Goal: Use online tool/utility: Use online tool/utility

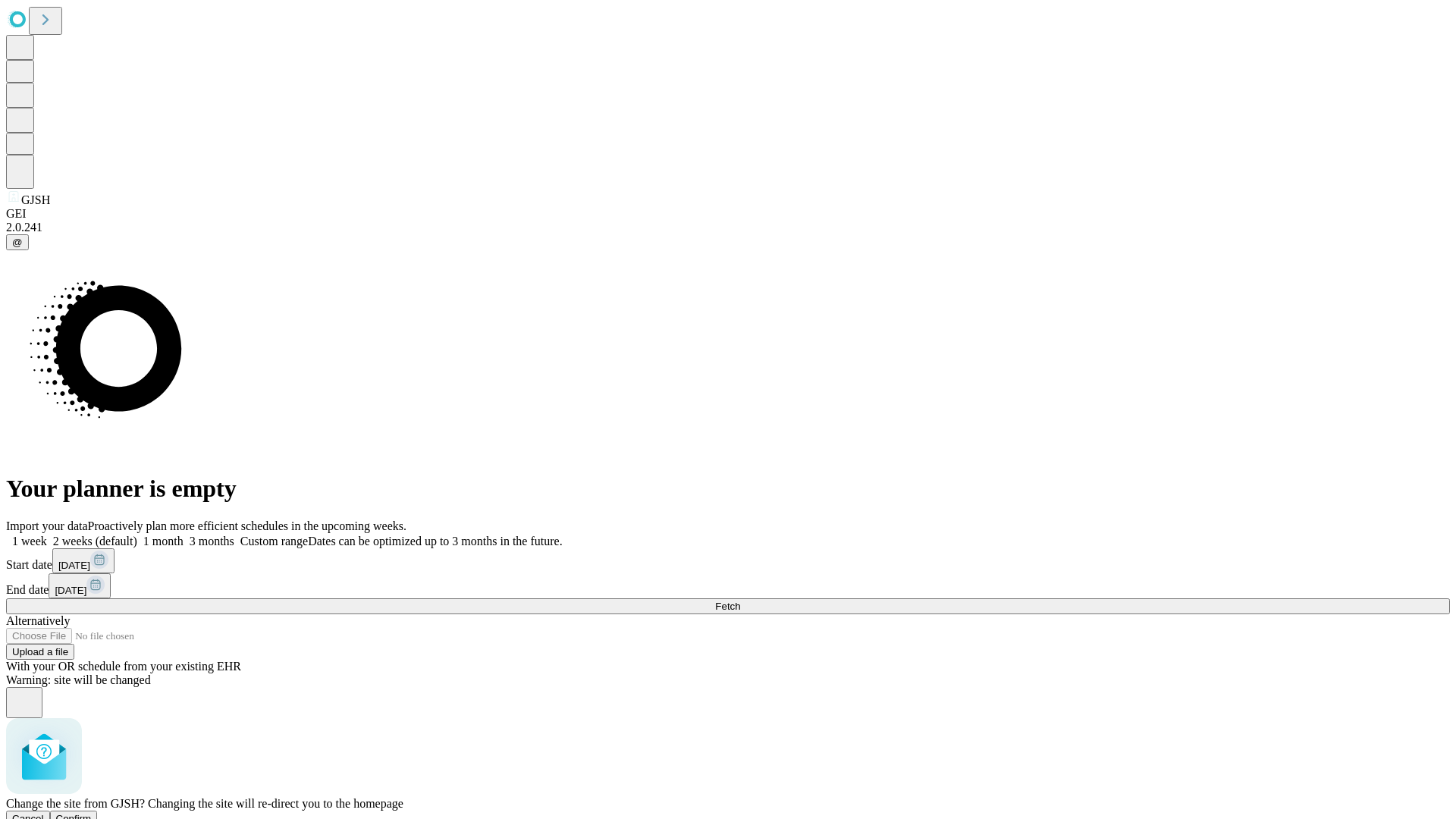
click at [91, 813] on span "Confirm" at bounding box center [74, 819] width 36 height 12
click at [137, 534] on label "2 weeks (default)" at bounding box center [91, 540] width 90 height 13
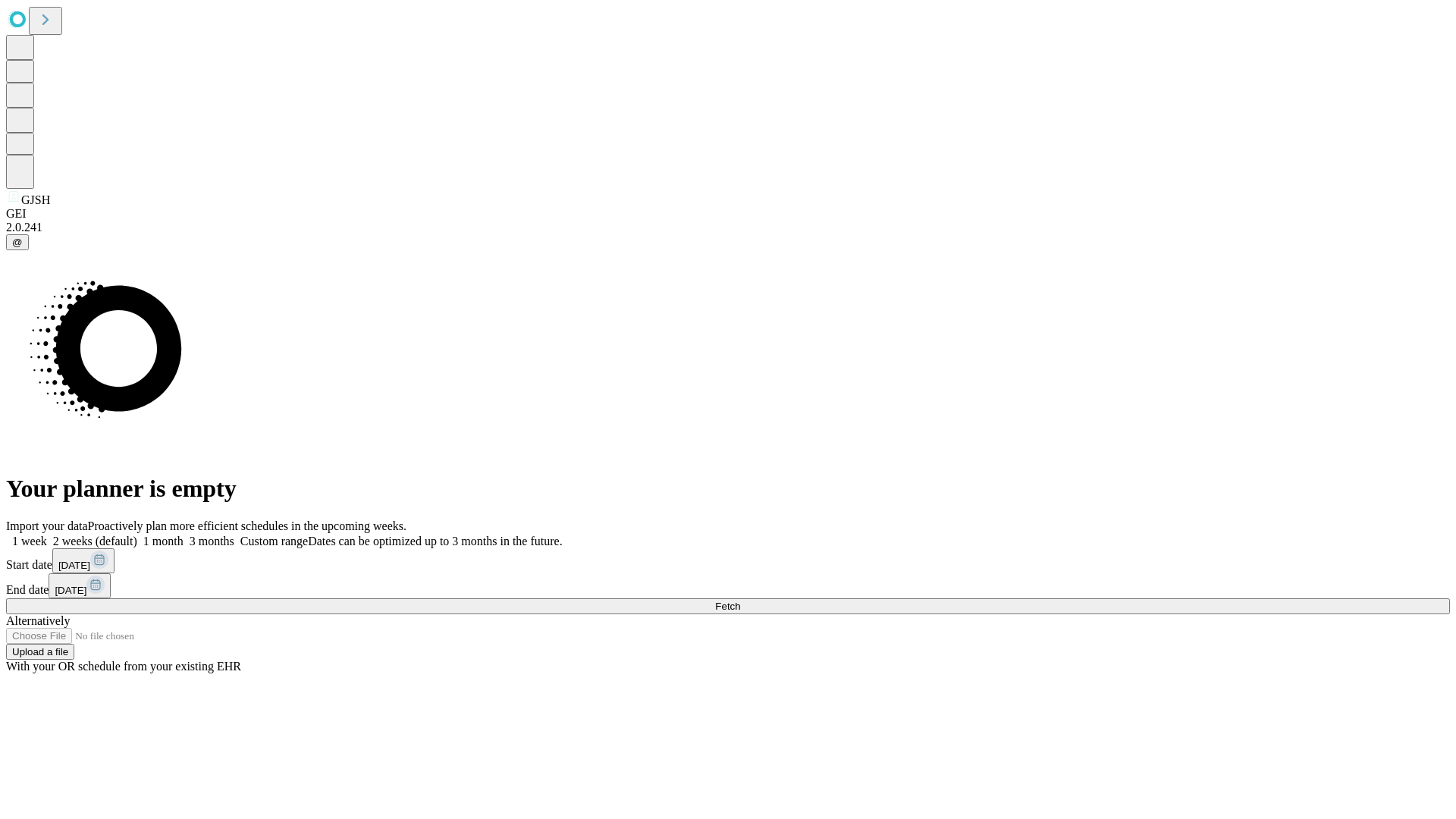
click at [740, 600] on span "Fetch" at bounding box center [728, 606] width 25 height 12
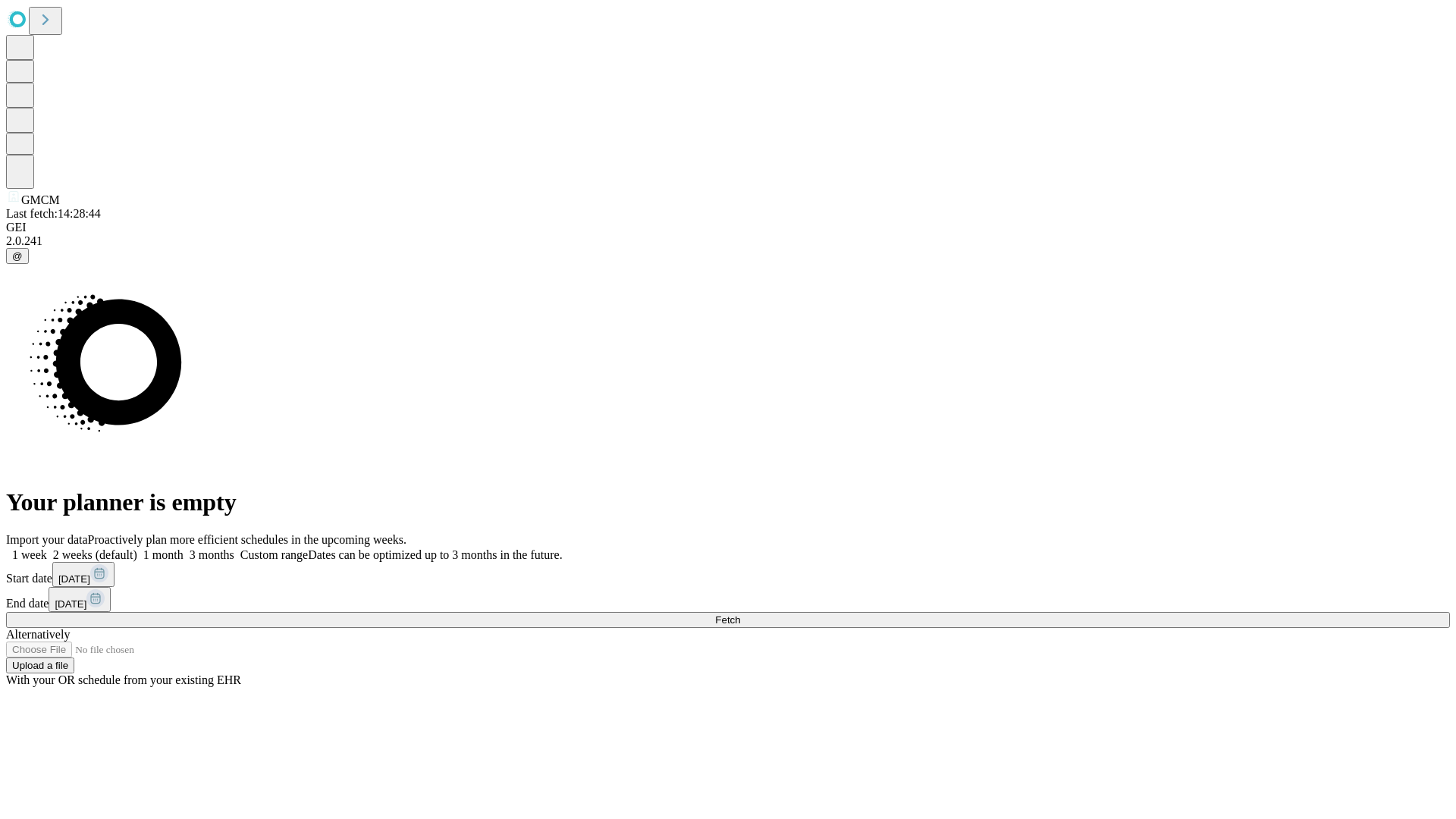
click at [137, 548] on label "2 weeks (default)" at bounding box center [91, 554] width 90 height 13
click at [740, 614] on span "Fetch" at bounding box center [728, 620] width 25 height 12
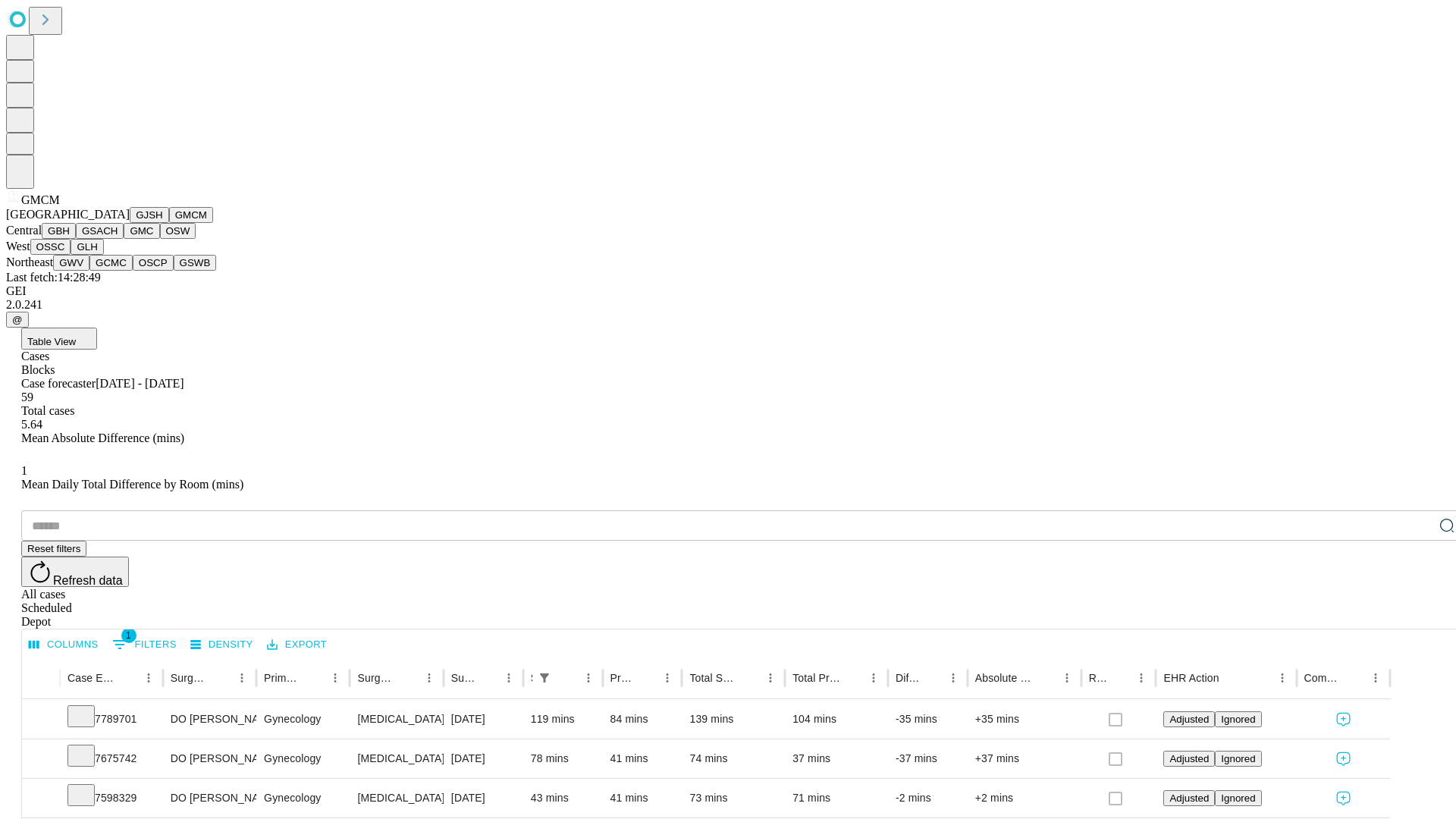
click at [76, 239] on button "GBH" at bounding box center [58, 230] width 34 height 16
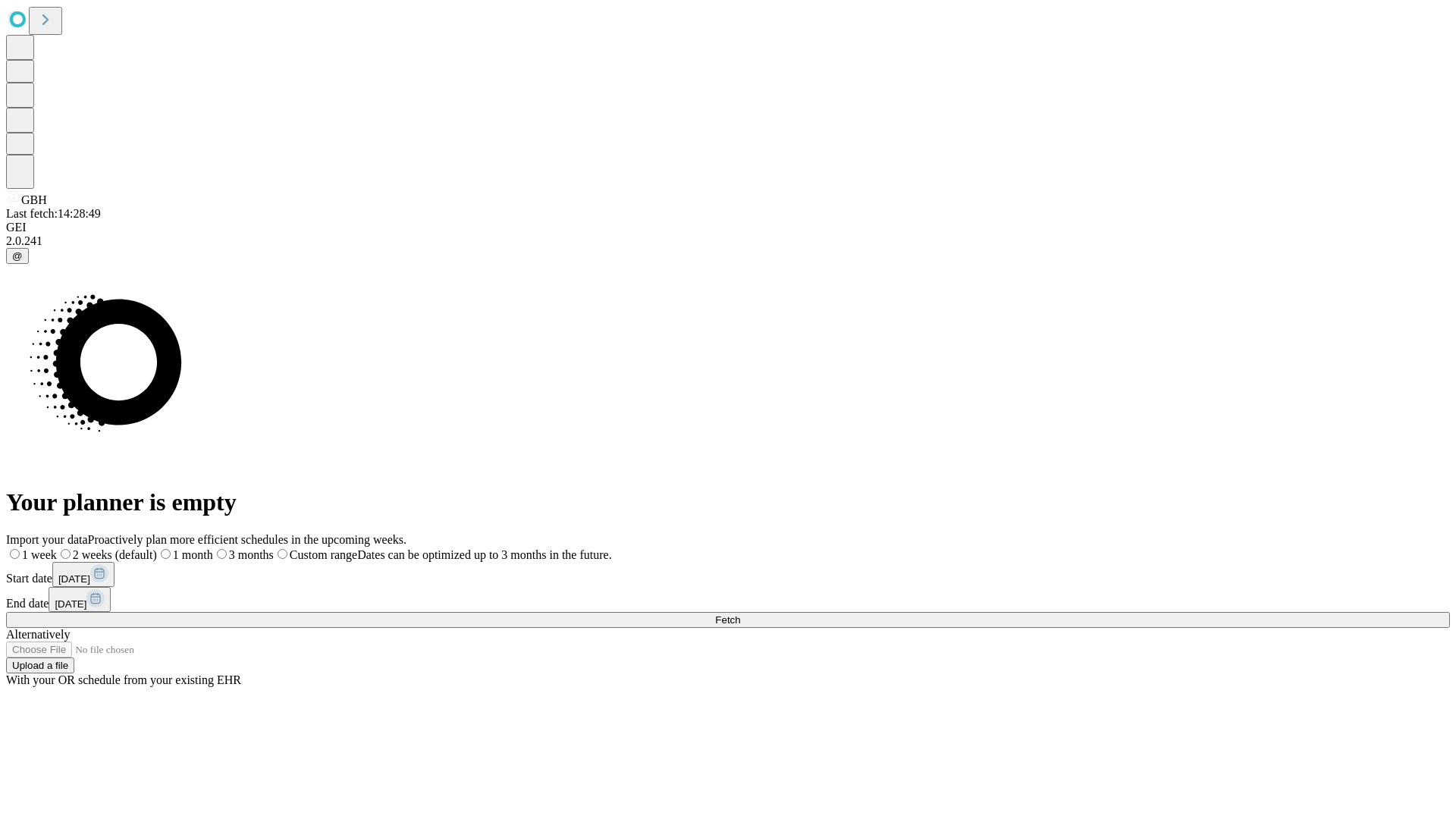
click at [157, 548] on label "2 weeks (default)" at bounding box center [107, 554] width 100 height 13
click at [740, 614] on span "Fetch" at bounding box center [728, 620] width 25 height 12
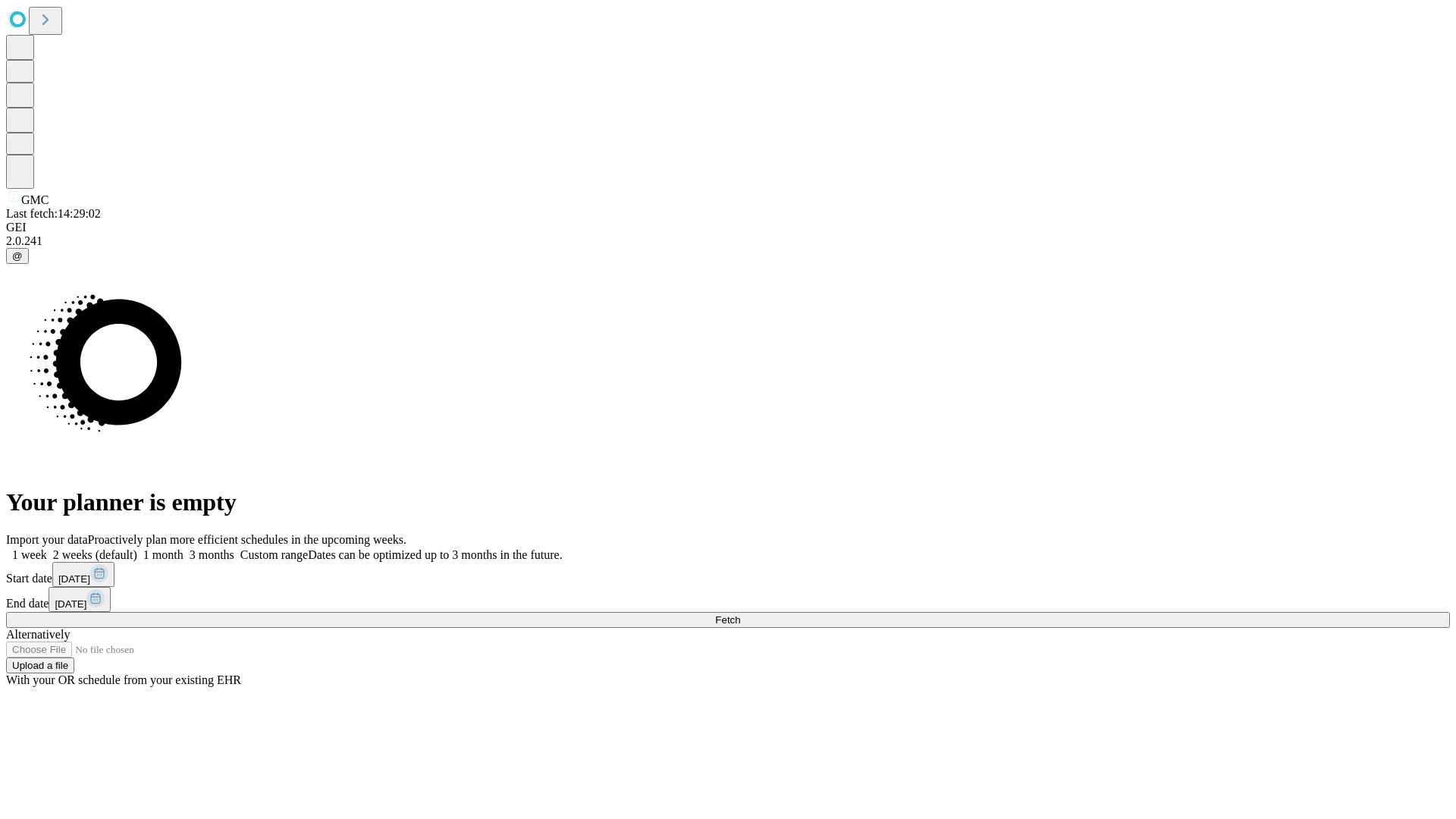
click at [740, 614] on span "Fetch" at bounding box center [728, 620] width 25 height 12
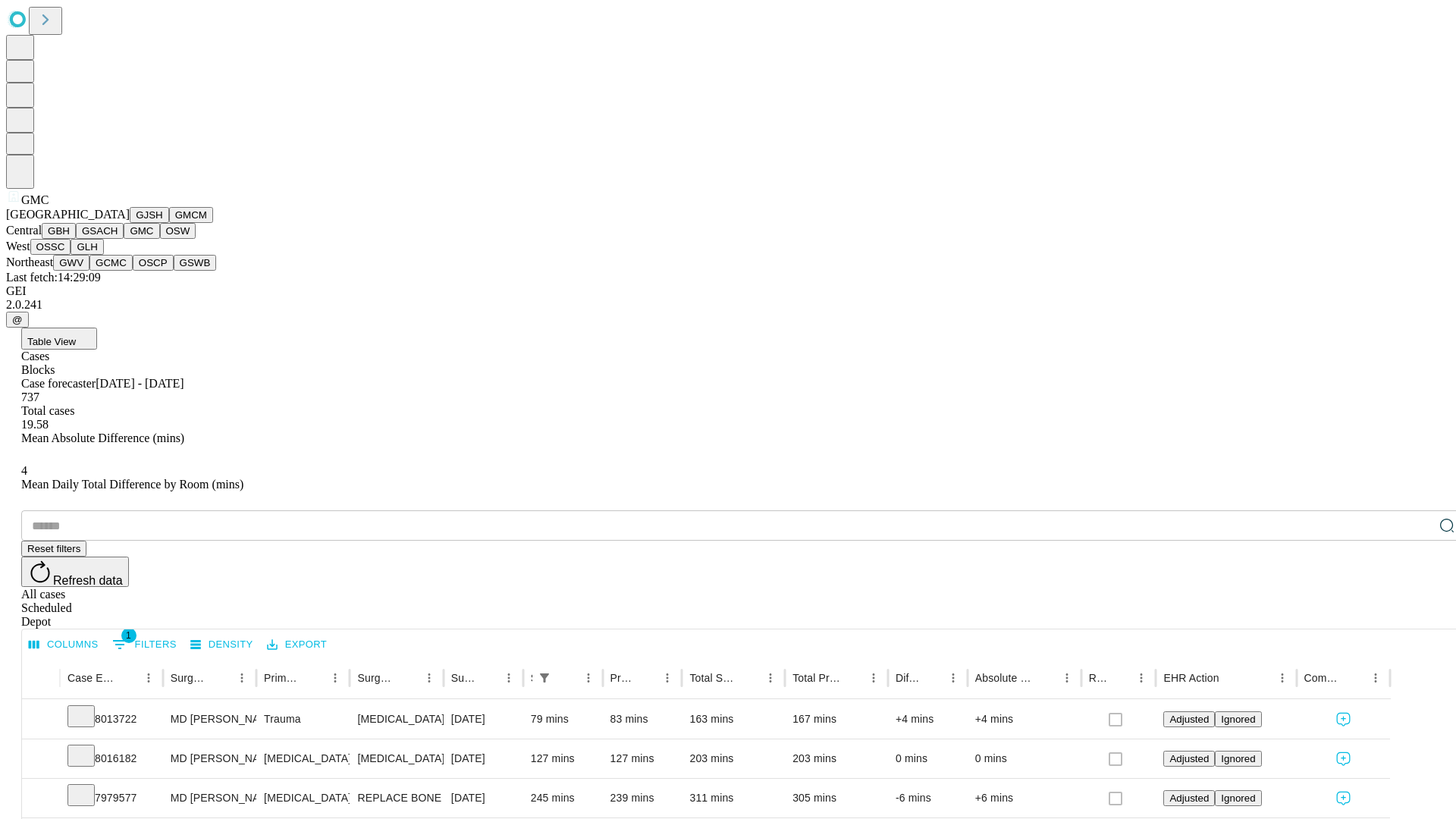
click at [160, 239] on button "OSW" at bounding box center [178, 230] width 36 height 16
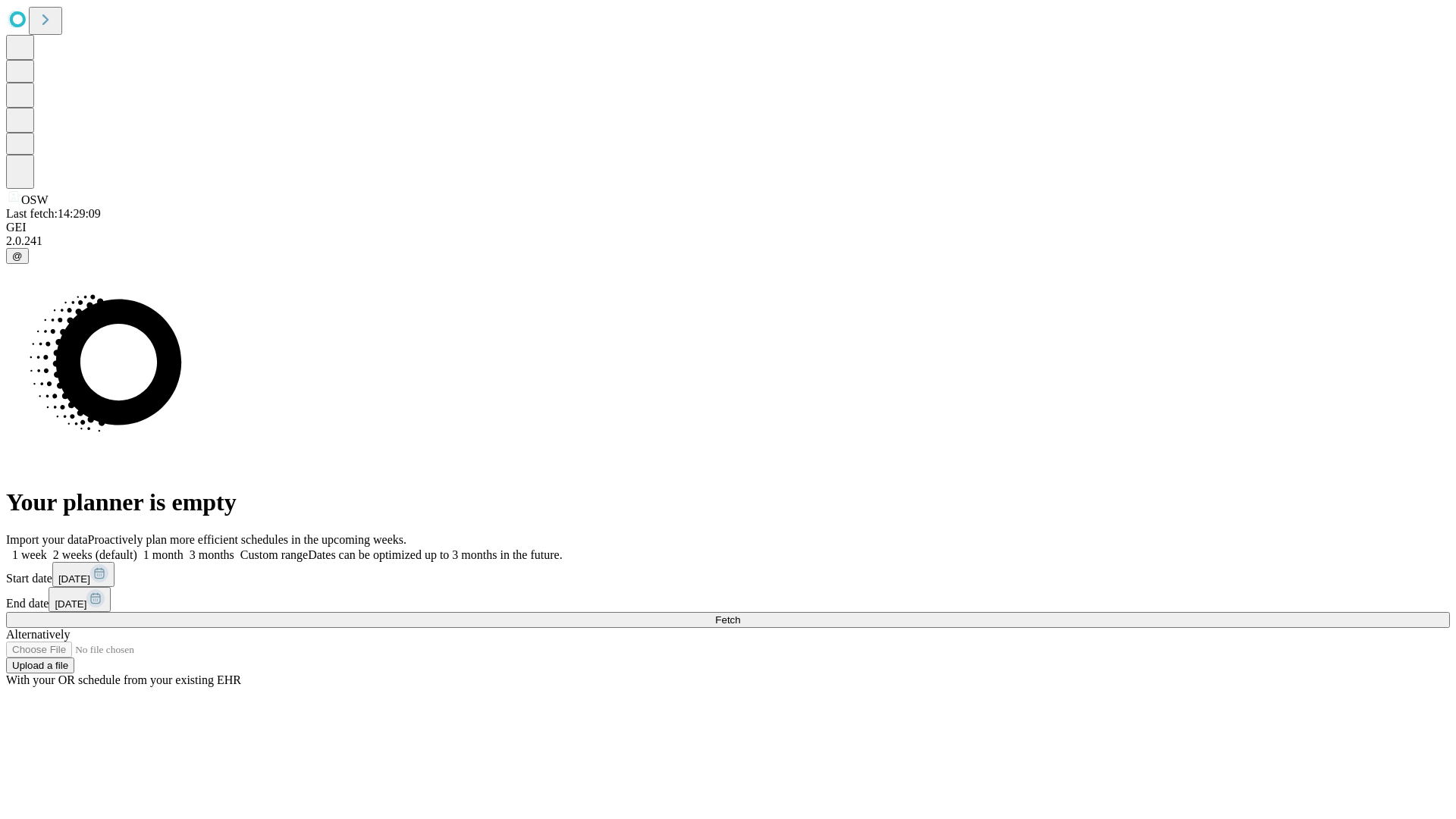
click at [137, 548] on label "2 weeks (default)" at bounding box center [91, 554] width 90 height 13
click at [740, 614] on span "Fetch" at bounding box center [728, 620] width 25 height 12
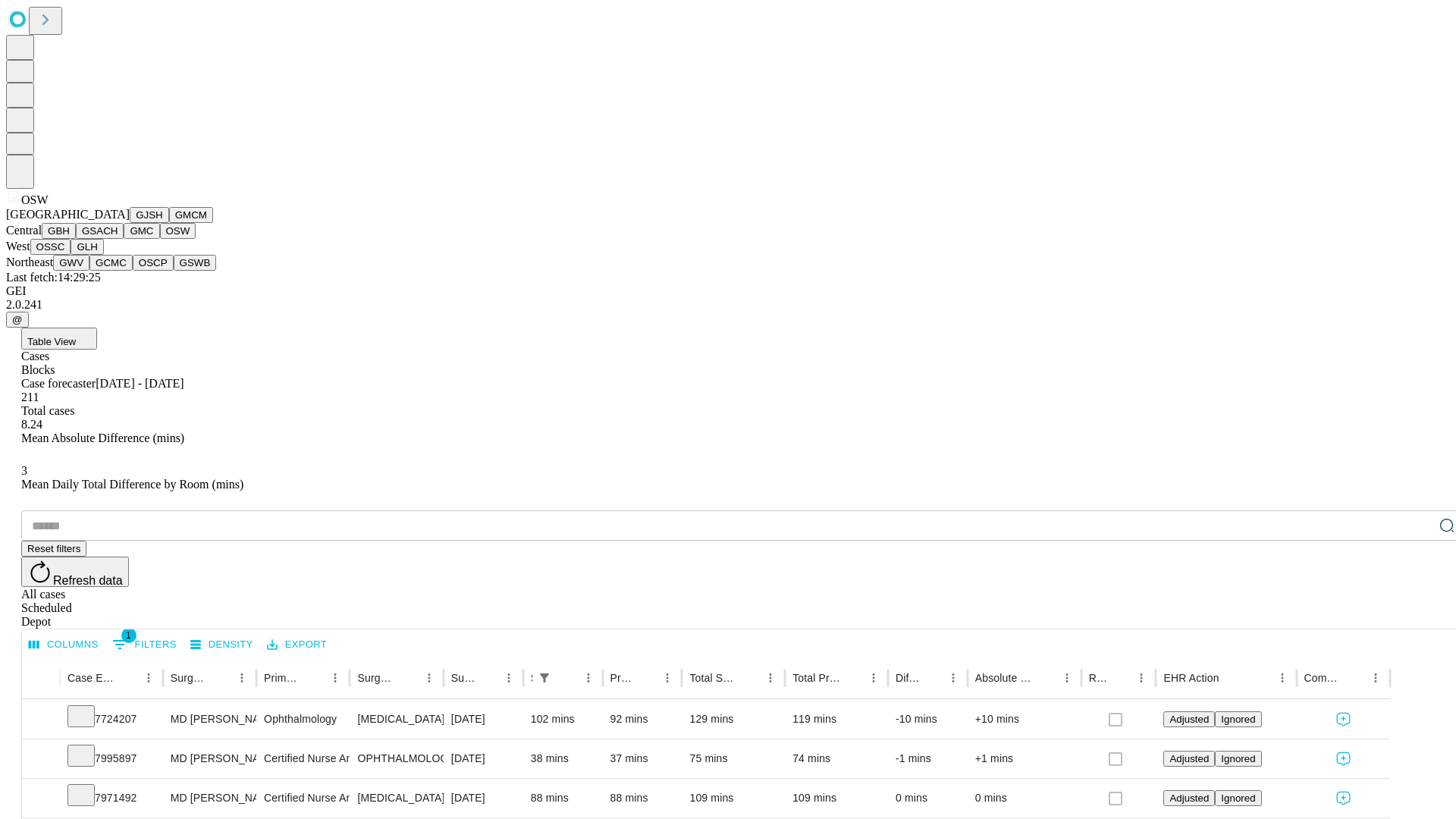
click at [71, 255] on button "OSSC" at bounding box center [51, 247] width 41 height 16
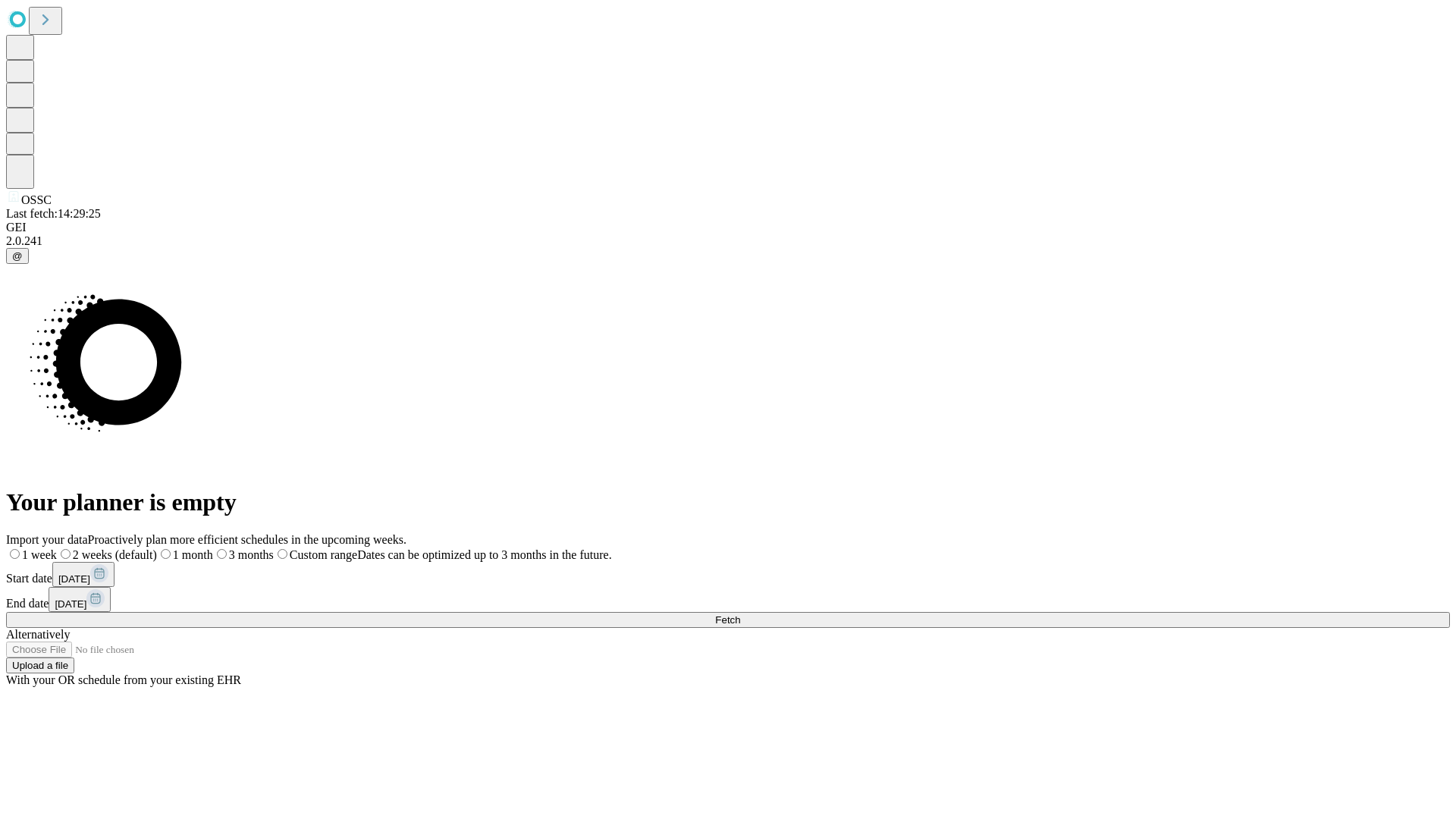
click at [740, 614] on span "Fetch" at bounding box center [728, 620] width 25 height 12
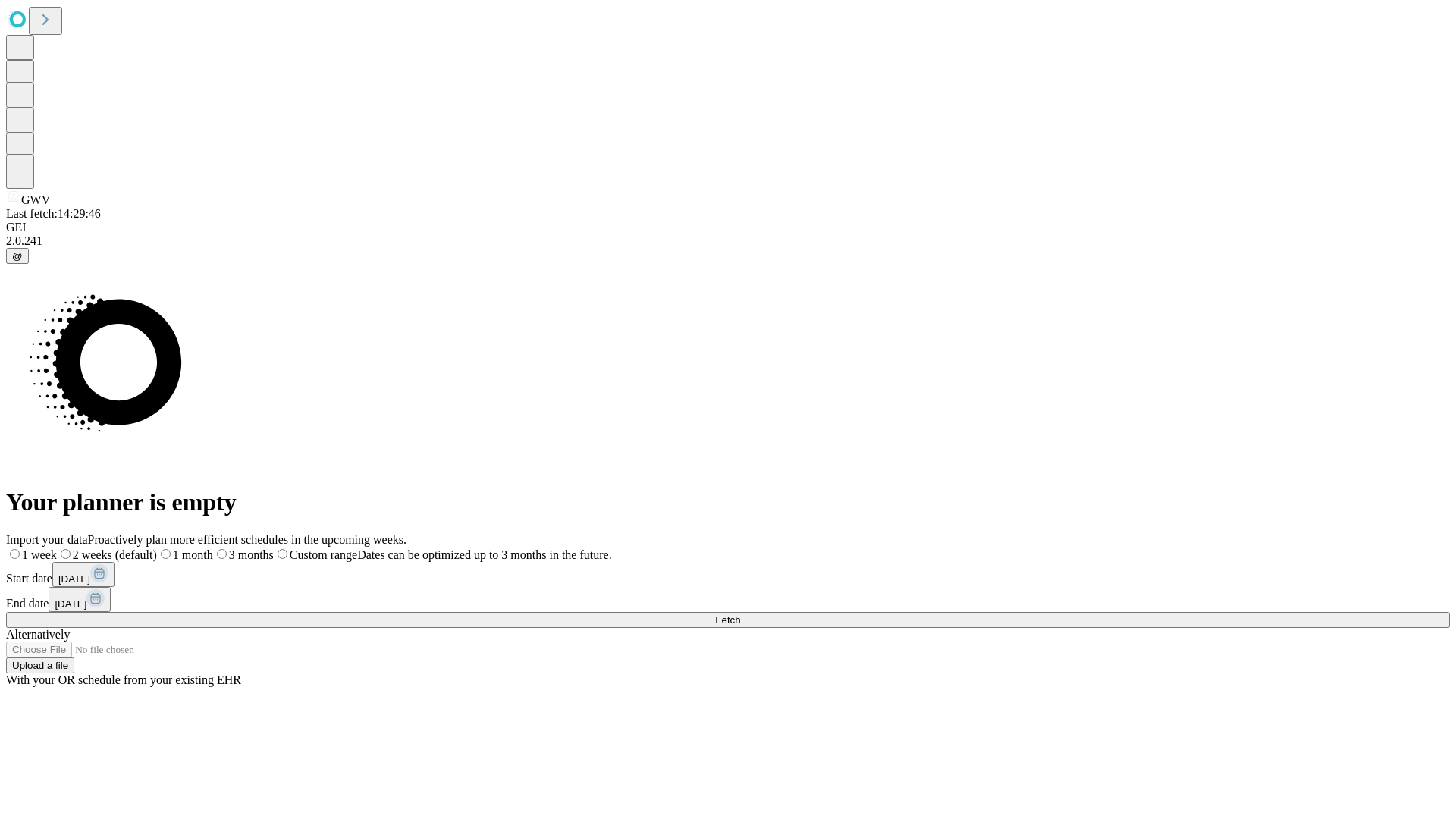
click at [740, 614] on span "Fetch" at bounding box center [728, 620] width 25 height 12
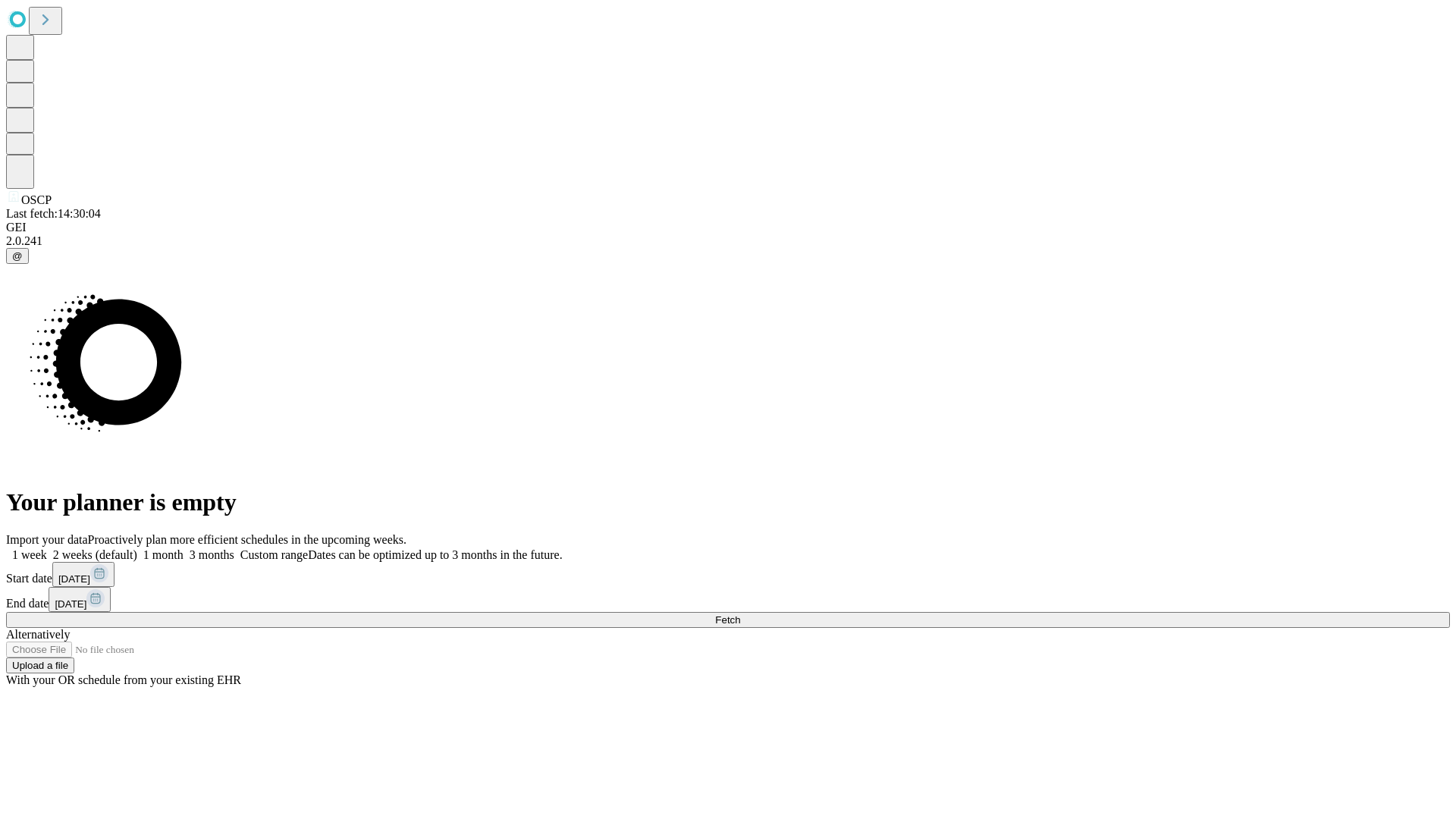
click at [137, 548] on label "2 weeks (default)" at bounding box center [91, 554] width 90 height 13
click at [740, 614] on span "Fetch" at bounding box center [728, 620] width 25 height 12
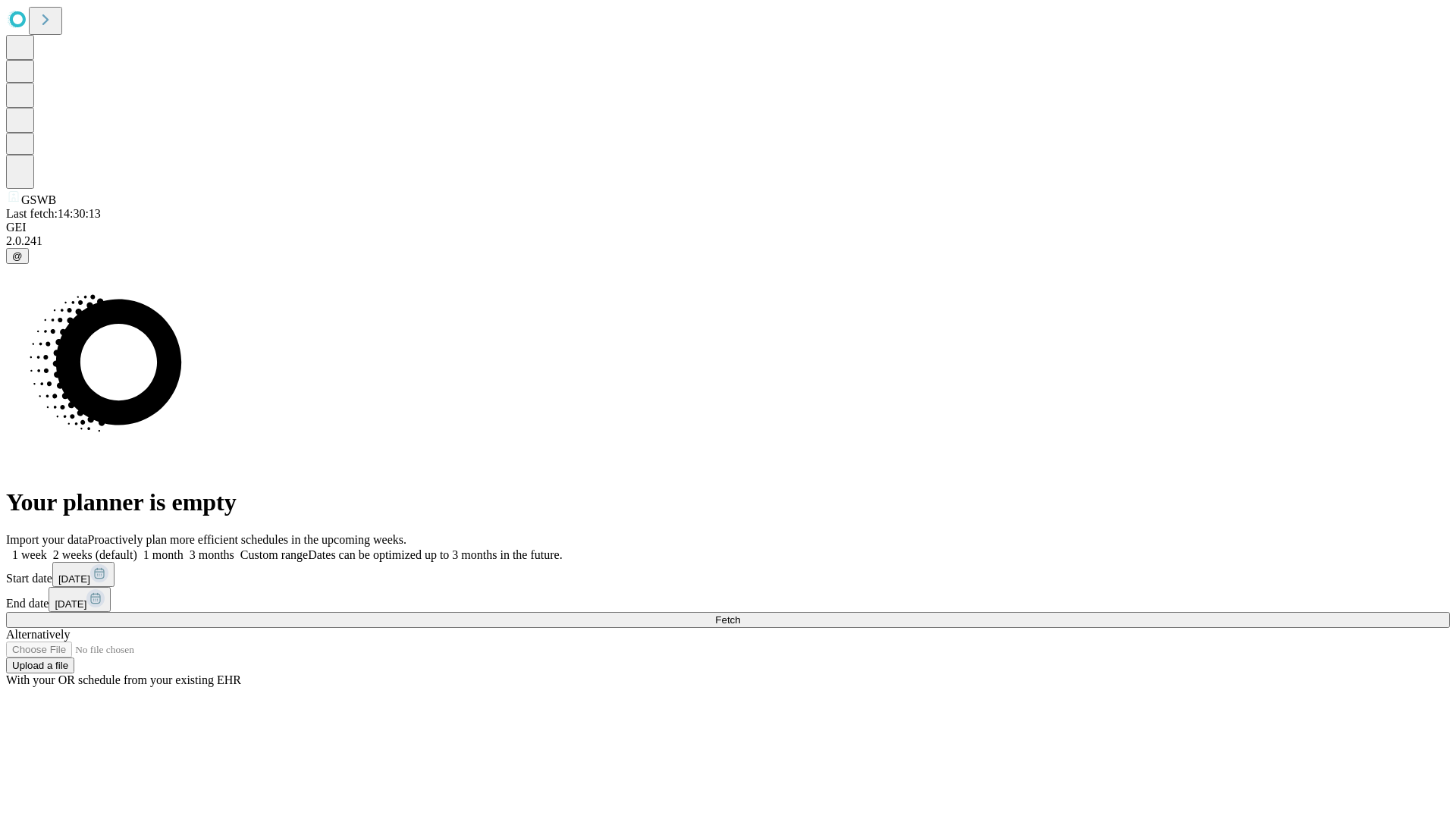
click at [137, 548] on label "2 weeks (default)" at bounding box center [91, 554] width 90 height 13
click at [740, 614] on span "Fetch" at bounding box center [728, 620] width 25 height 12
